Goal: Task Accomplishment & Management: Complete application form

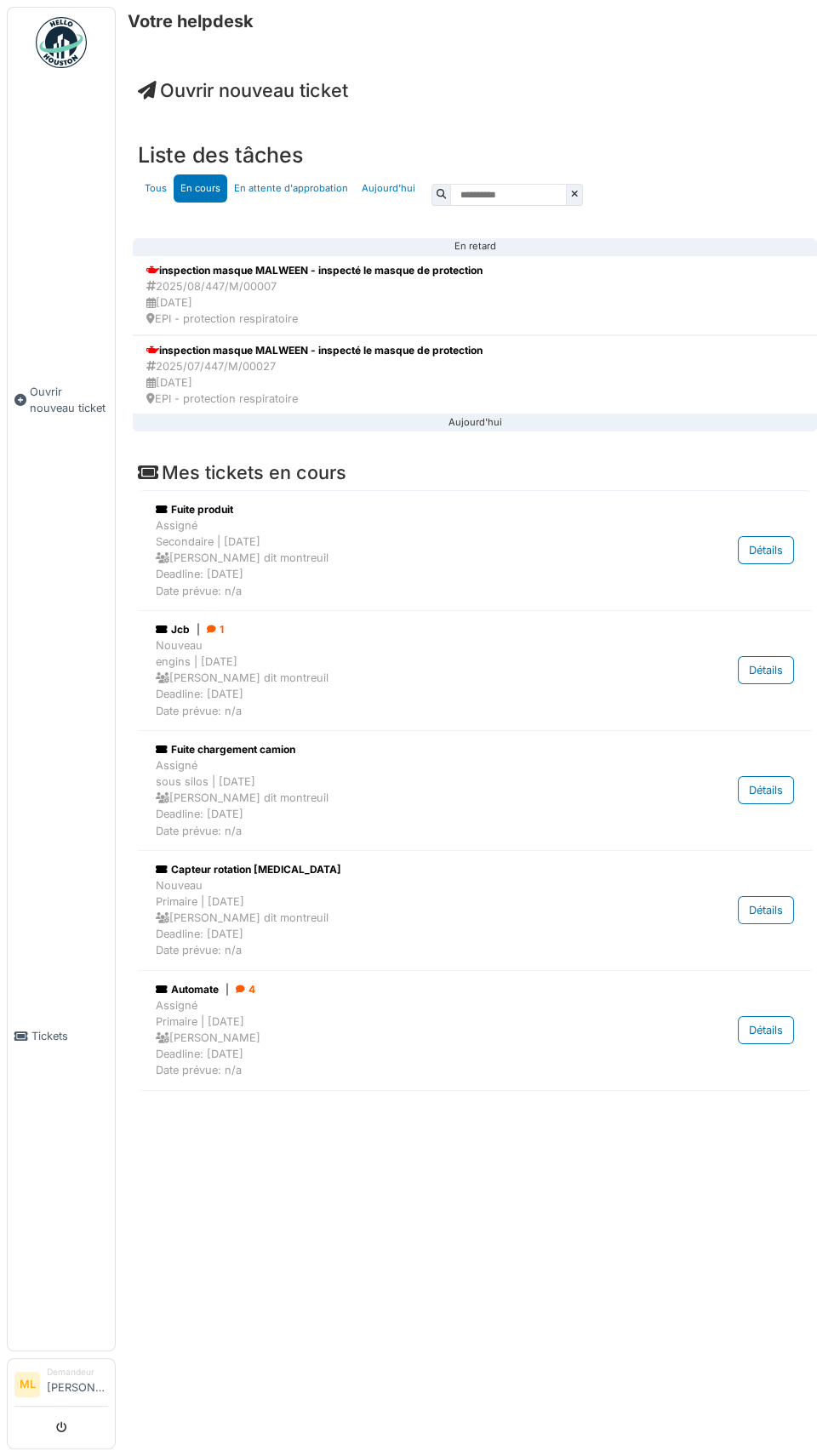
click at [268, 91] on span "Ouvrir nouveau ticket" at bounding box center [243, 90] width 210 height 22
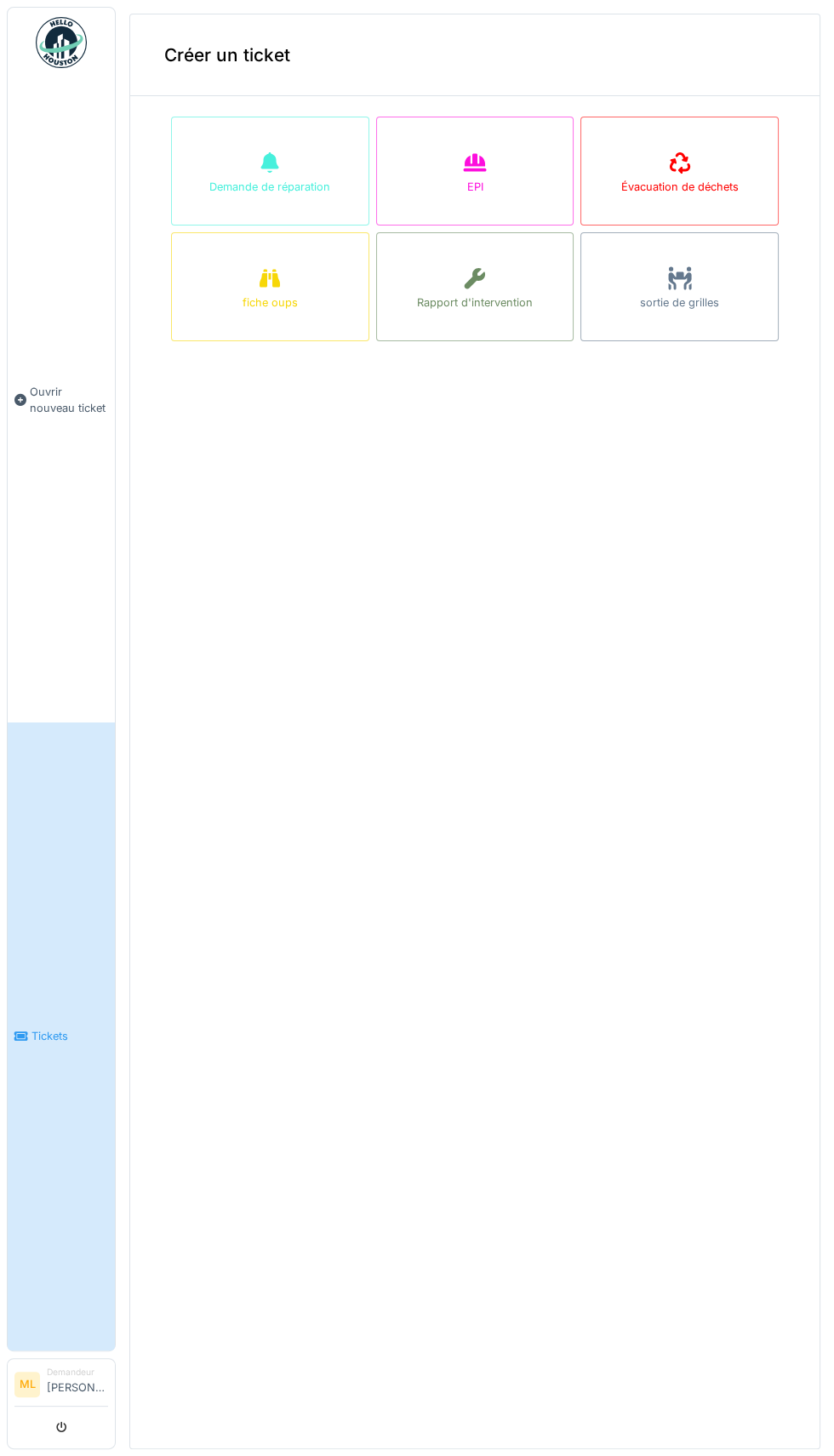
click at [440, 172] on div "EPI" at bounding box center [475, 171] width 198 height 109
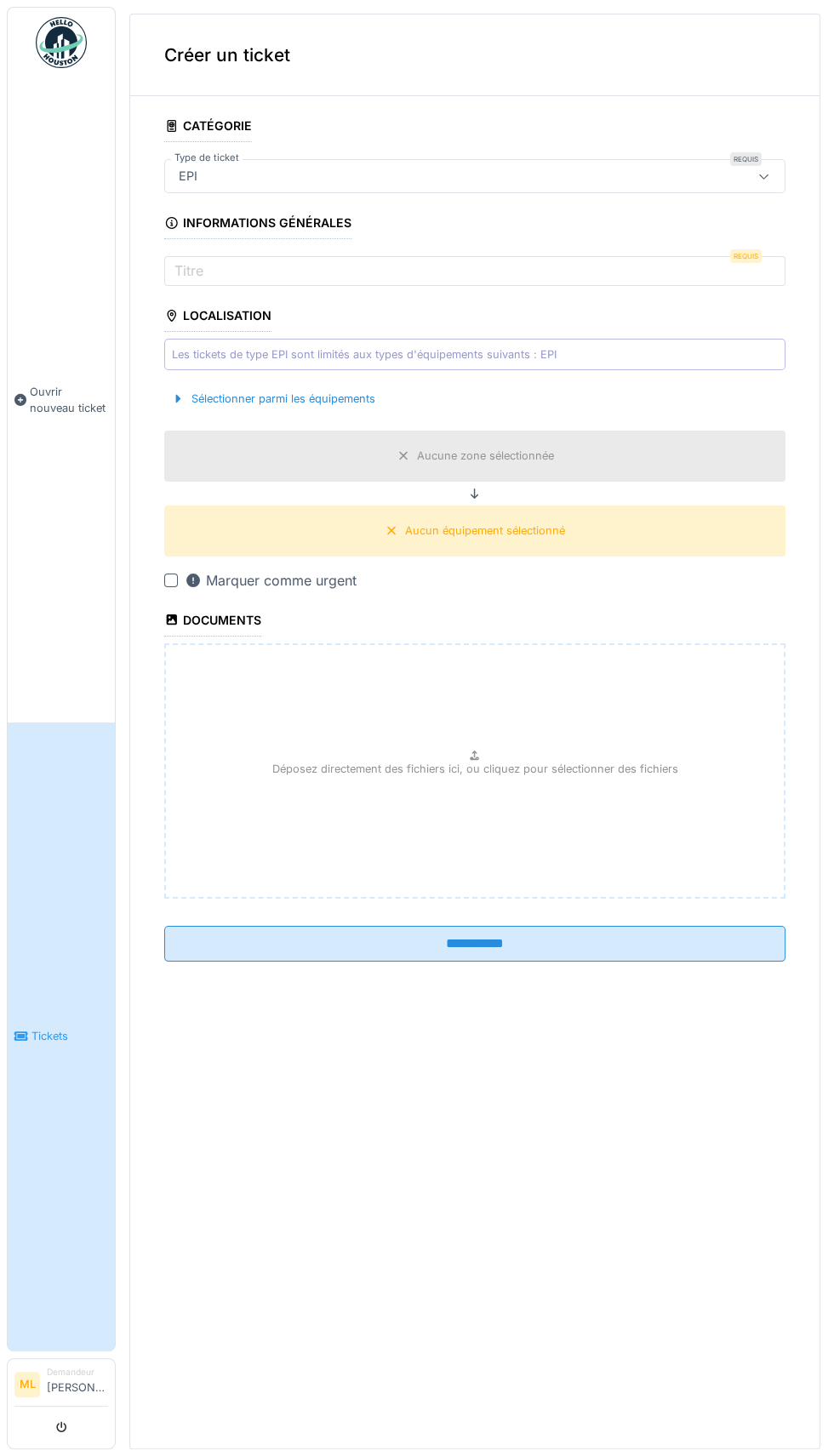
click at [492, 448] on div "Aucune zone sélectionnée" at bounding box center [486, 455] width 137 height 16
